Goal: Check status: Check status

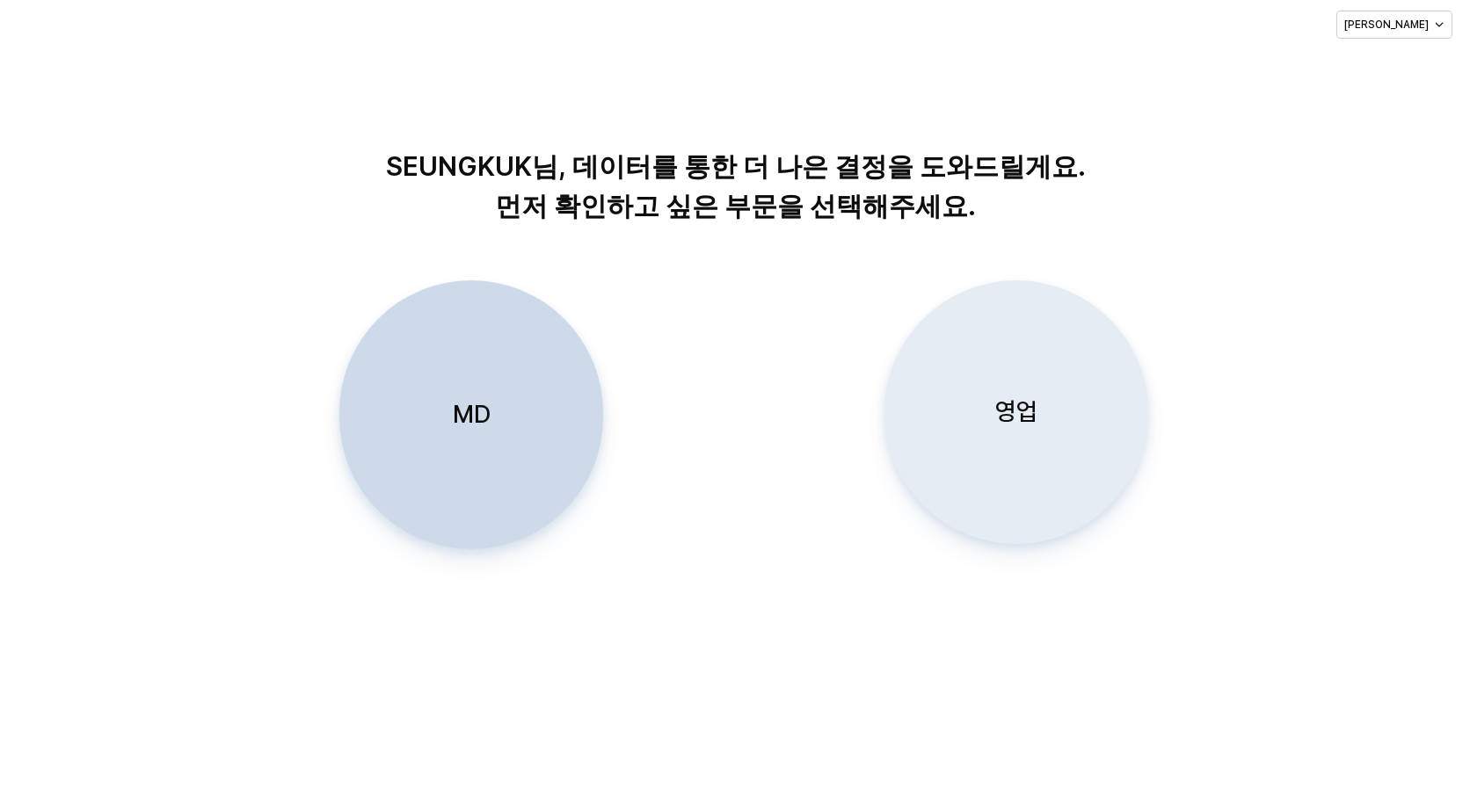
click at [1014, 414] on p "영업" at bounding box center [1016, 412] width 42 height 33
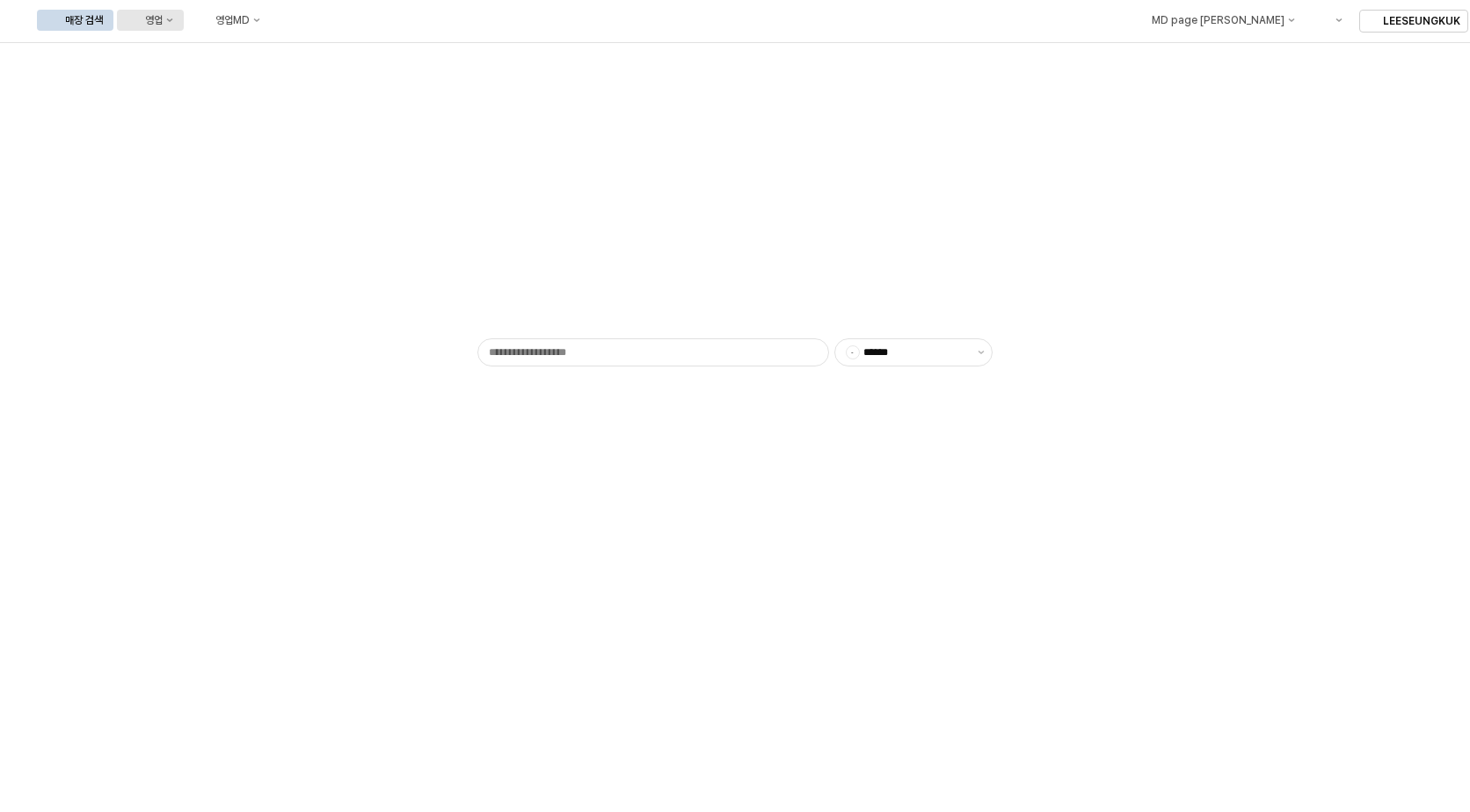
click at [183, 15] on button "영업" at bounding box center [150, 20] width 67 height 21
click at [338, 45] on div "목표매출 달성현황" at bounding box center [339, 52] width 108 height 17
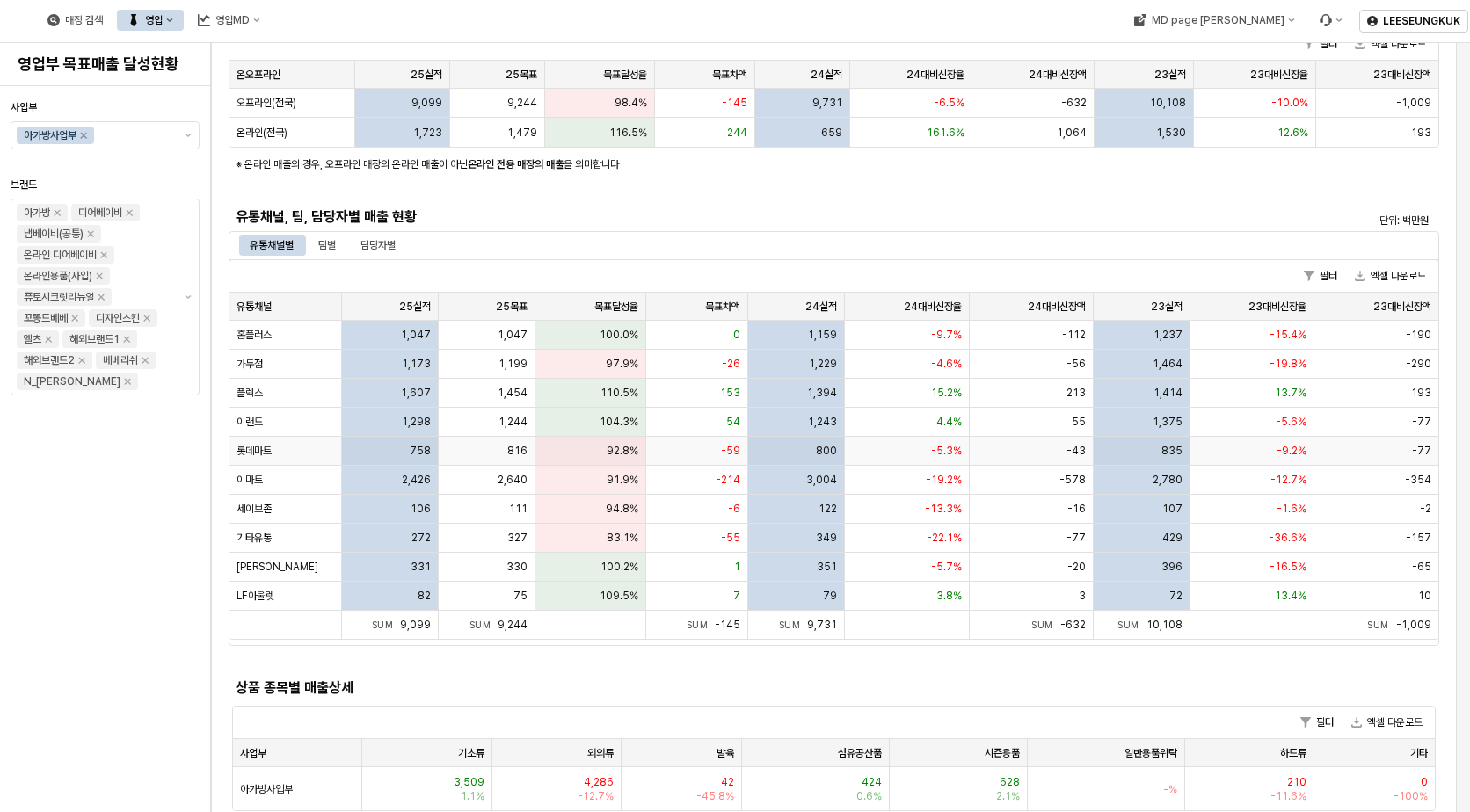
scroll to position [264, 0]
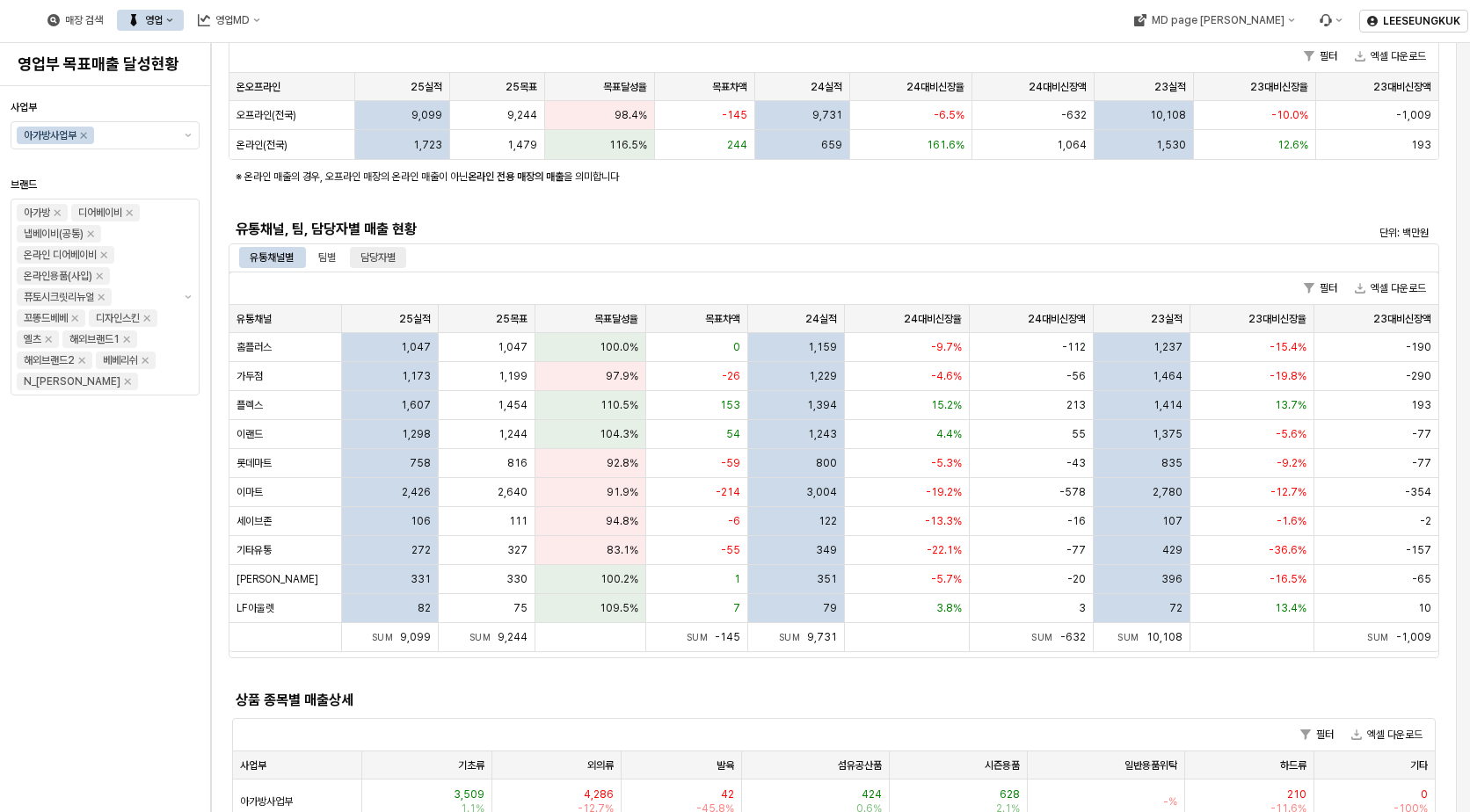
click at [381, 261] on div "담당자별" at bounding box center [378, 257] width 35 height 21
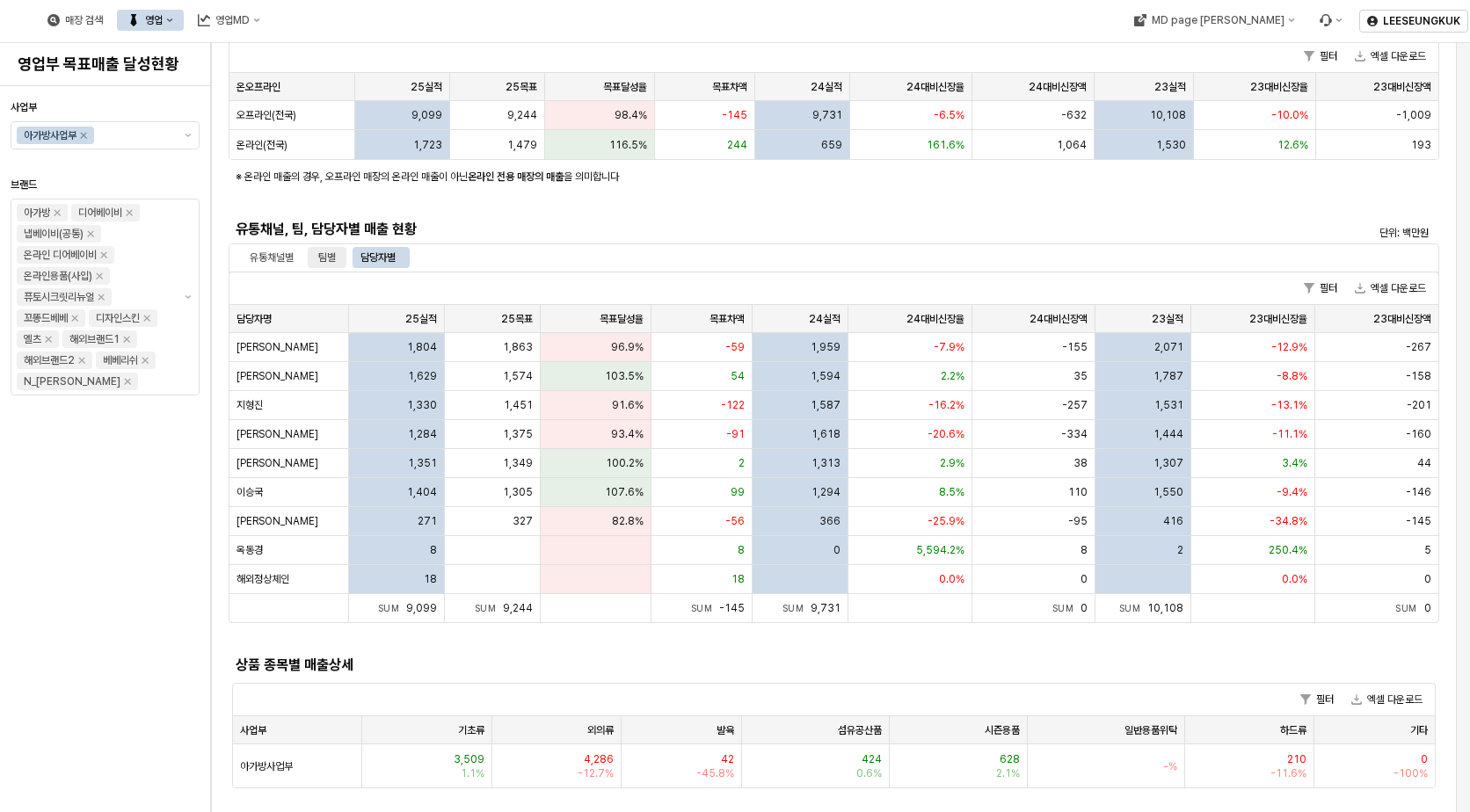
click at [325, 259] on div "팀별" at bounding box center [326, 257] width 17 height 21
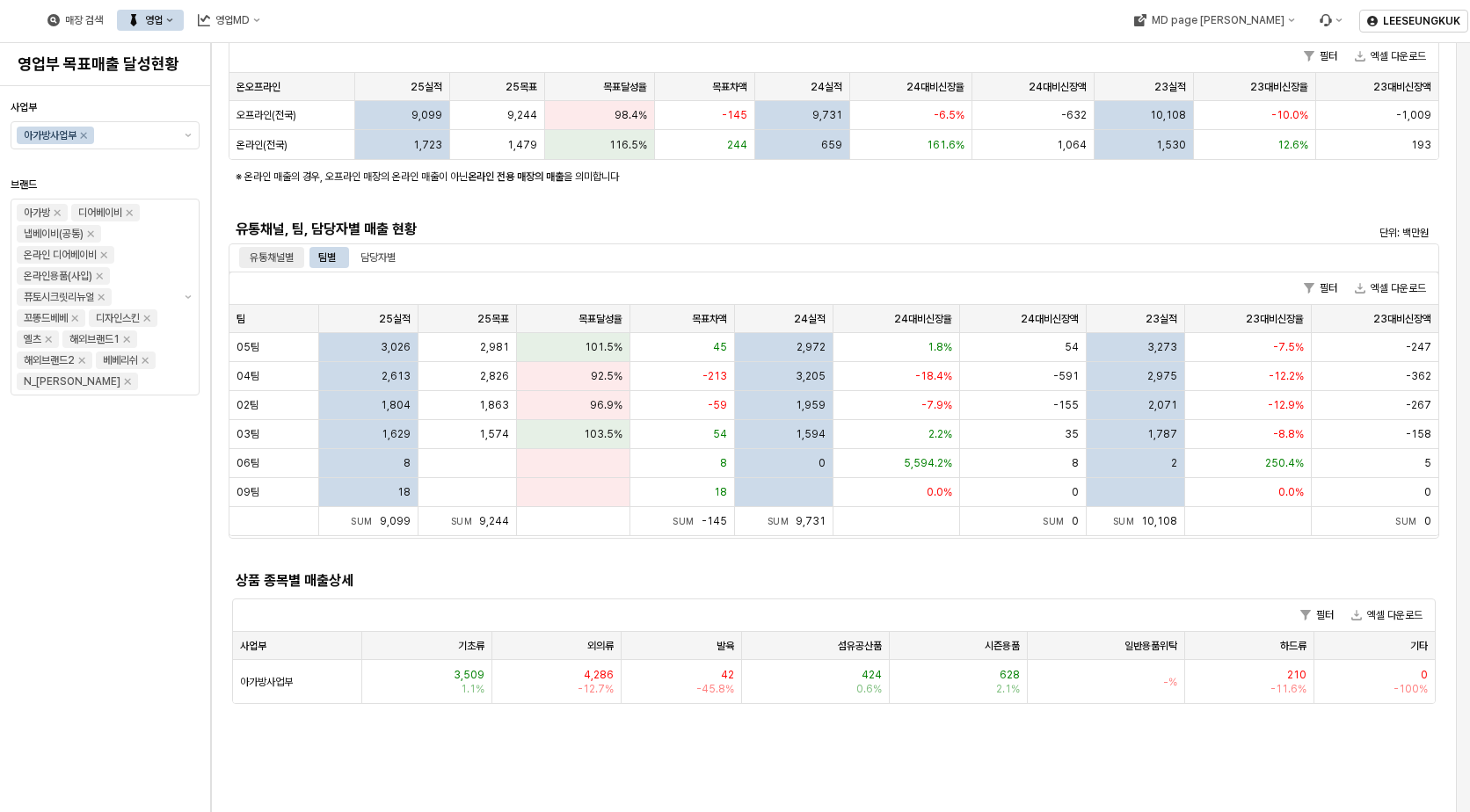
click at [254, 257] on div "유통채널별" at bounding box center [271, 257] width 44 height 21
